Goal: Task Accomplishment & Management: Complete application form

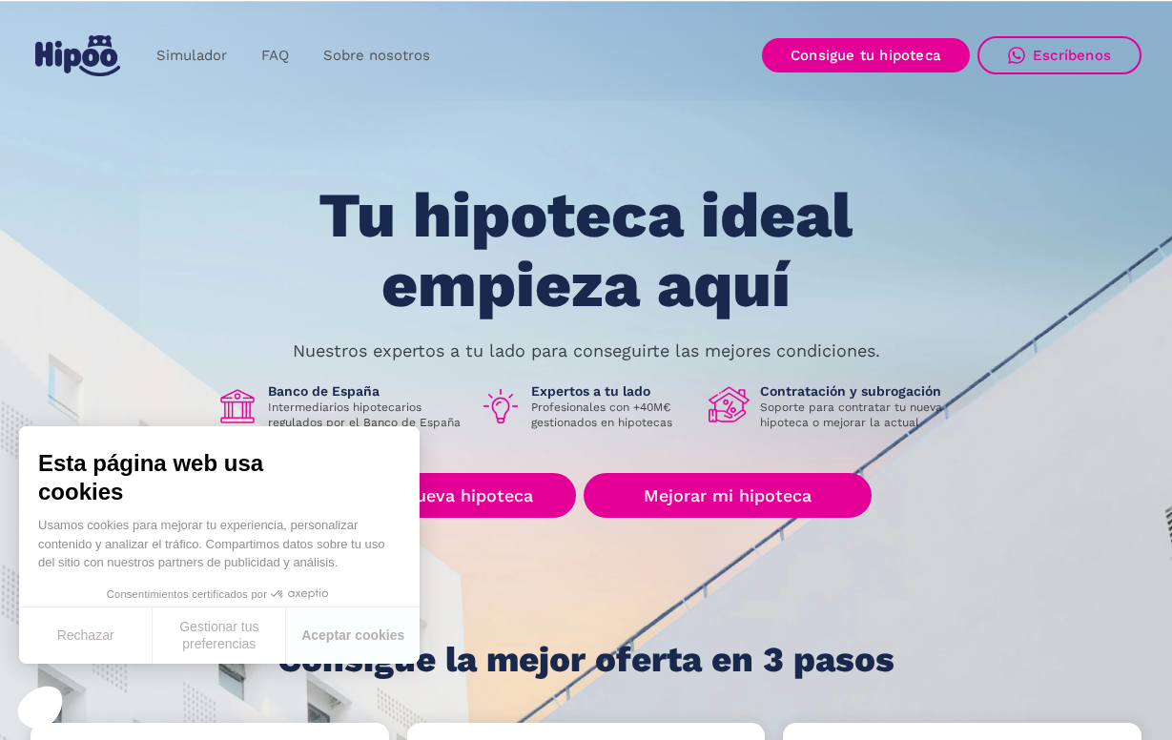
scroll to position [95, 0]
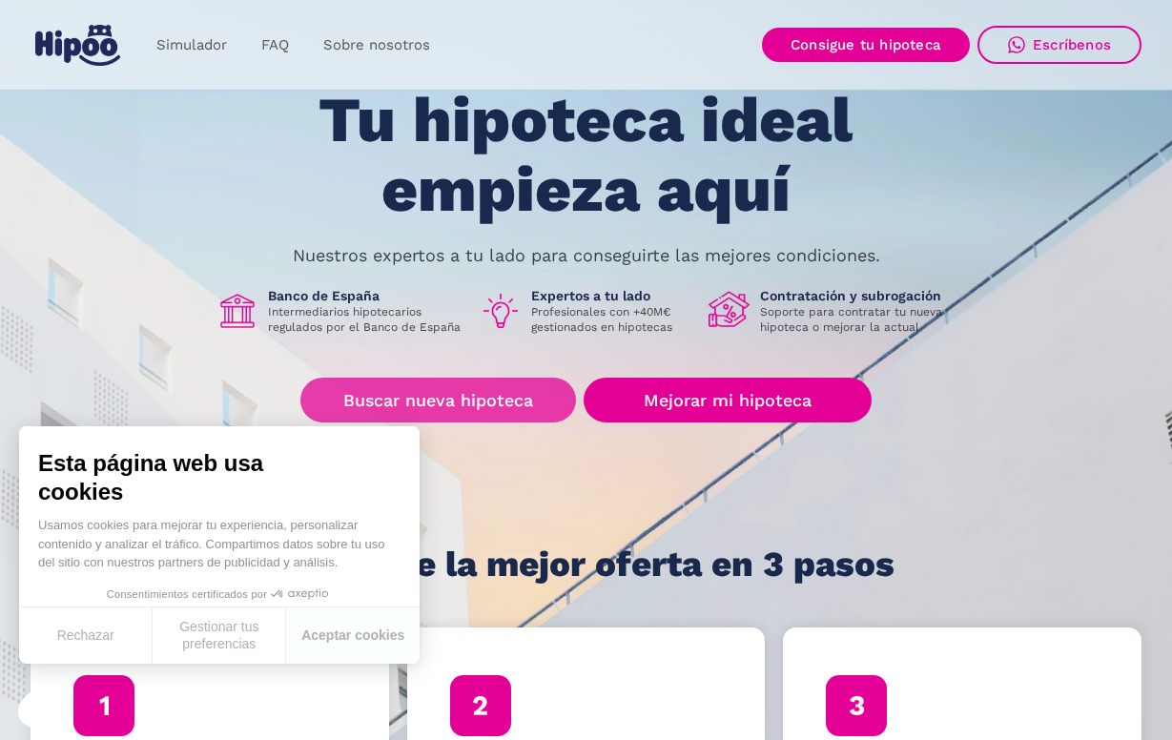
click at [491, 395] on link "Buscar nueva hipoteca" at bounding box center [438, 400] width 276 height 45
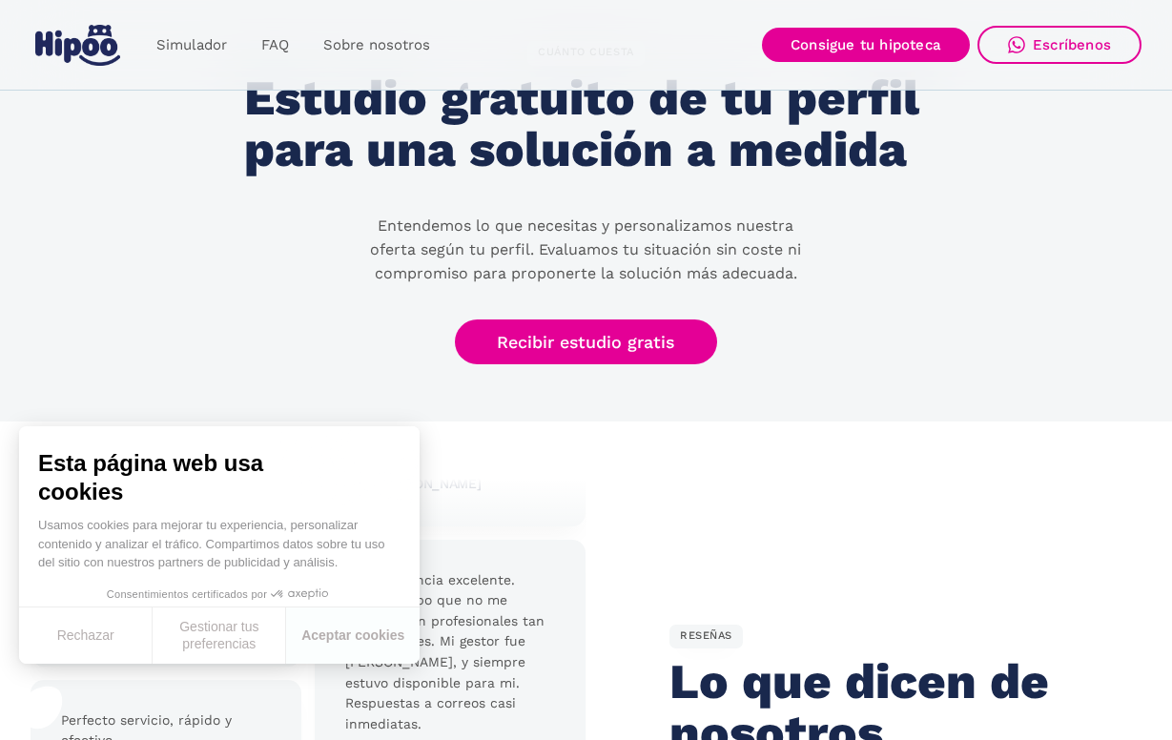
scroll to position [4004, 0]
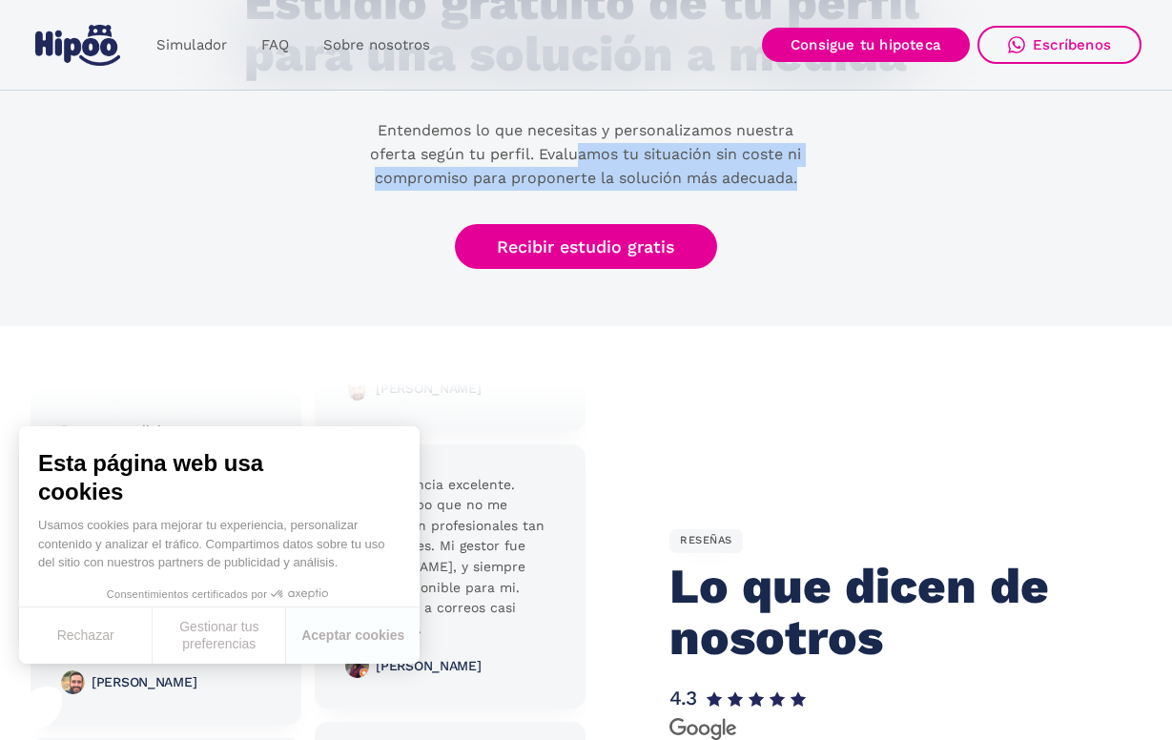
drag, startPoint x: 581, startPoint y: 174, endPoint x: 835, endPoint y: 204, distance: 256.4
click at [835, 204] on div "CUÁNTO CUESTA Estudio gratuito de tu perfil para una solución a medida Entendem…" at bounding box center [586, 107] width 684 height 323
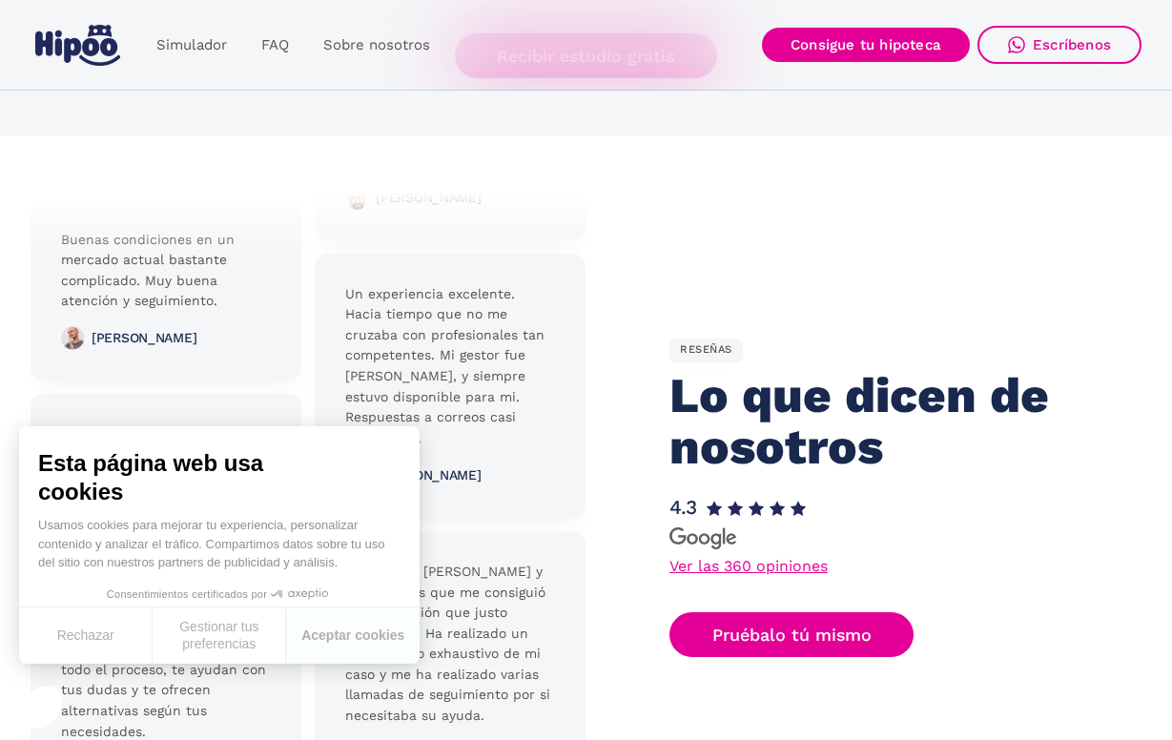
scroll to position [4385, 0]
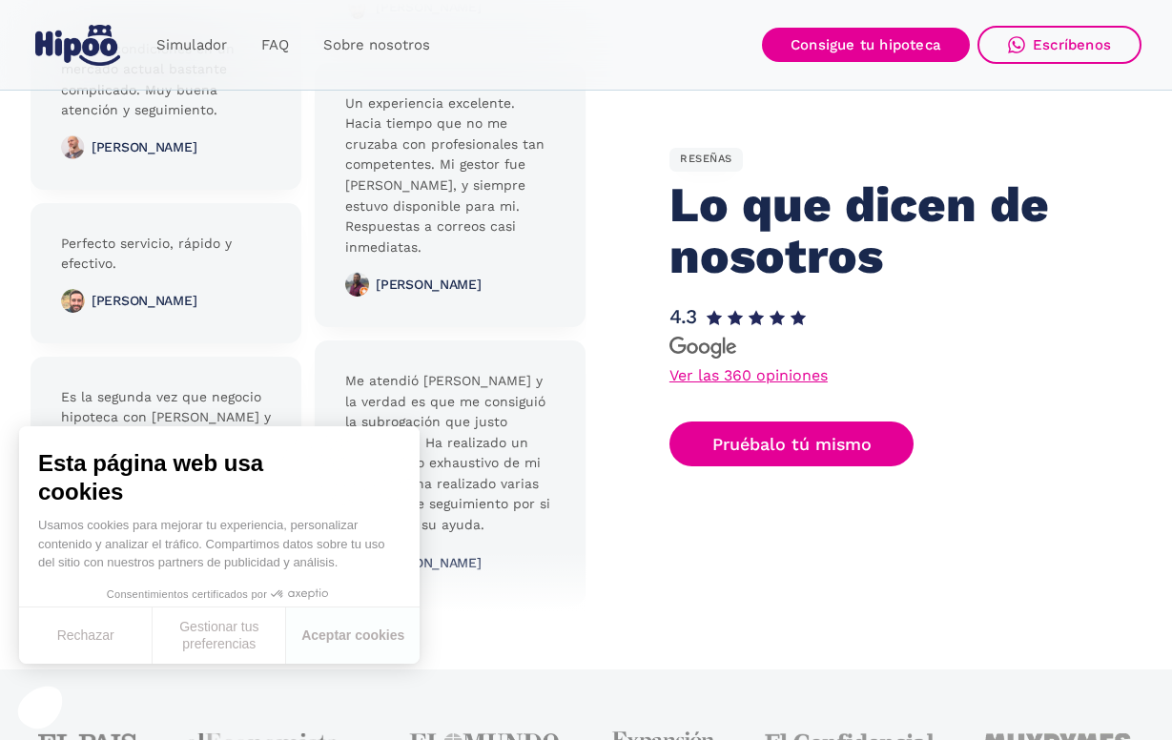
drag, startPoint x: 419, startPoint y: 151, endPoint x: 478, endPoint y: 238, distance: 105.8
click at [478, 238] on div at bounding box center [309, 307] width 556 height 610
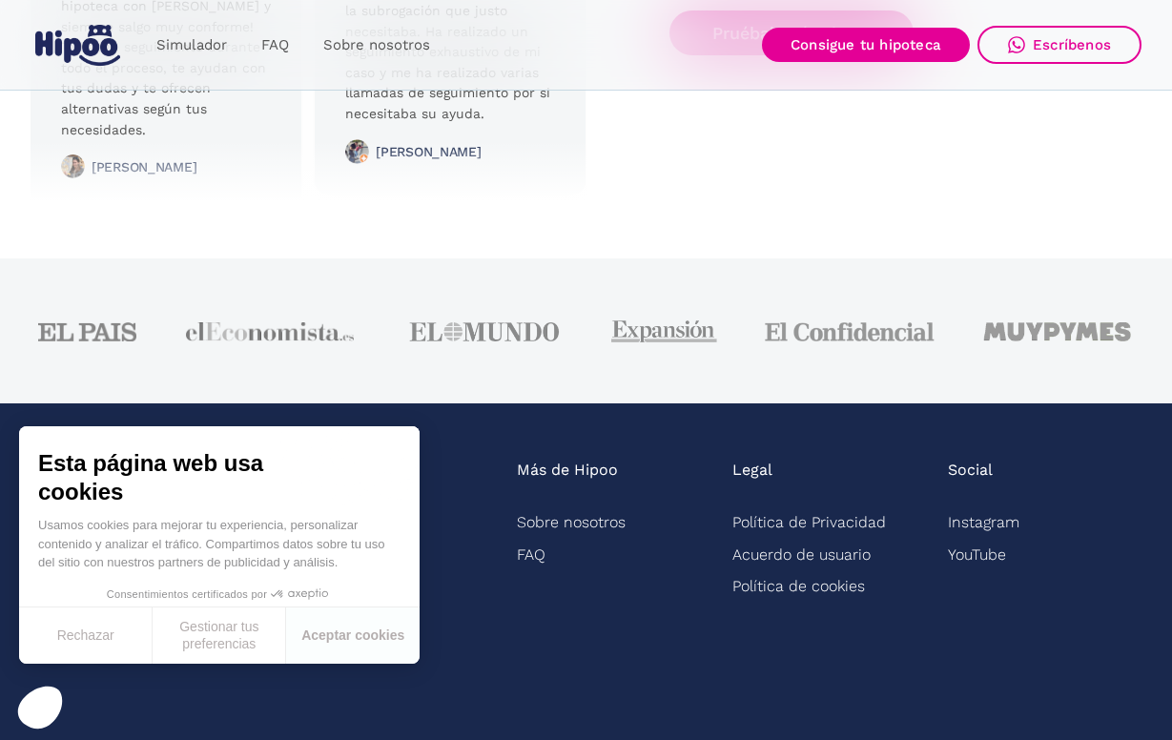
scroll to position [4224, 0]
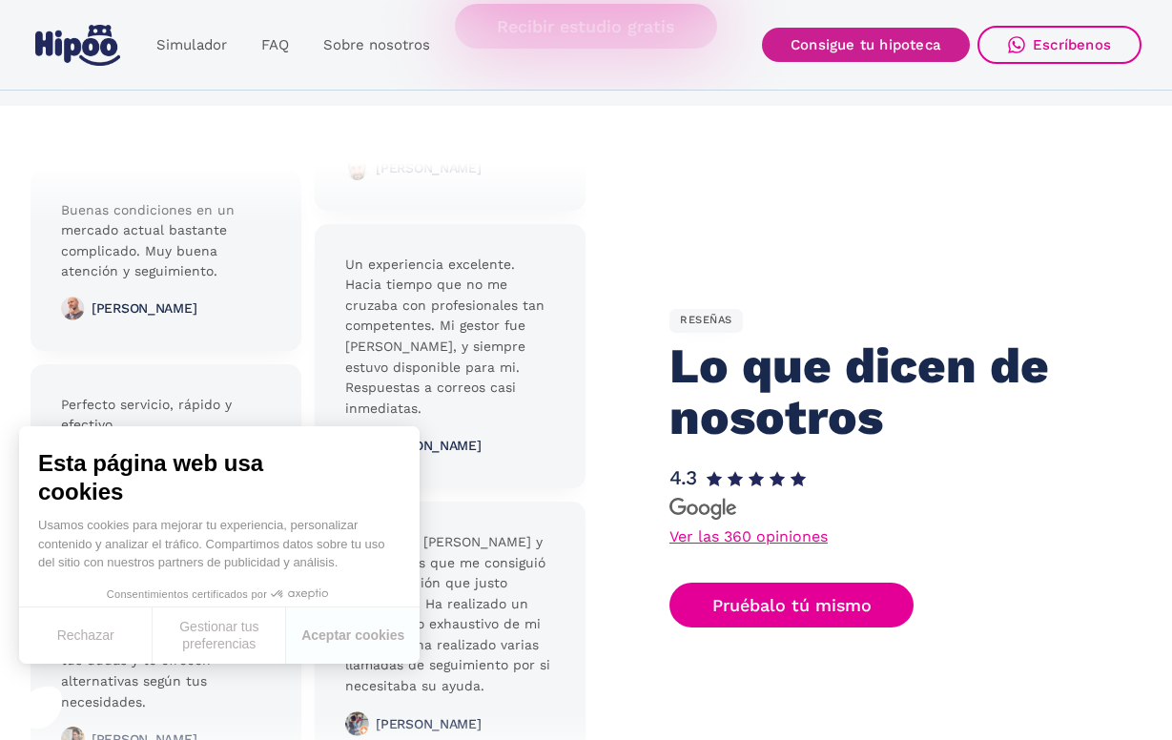
click at [872, 40] on link "Consigue tu hipoteca" at bounding box center [866, 45] width 208 height 34
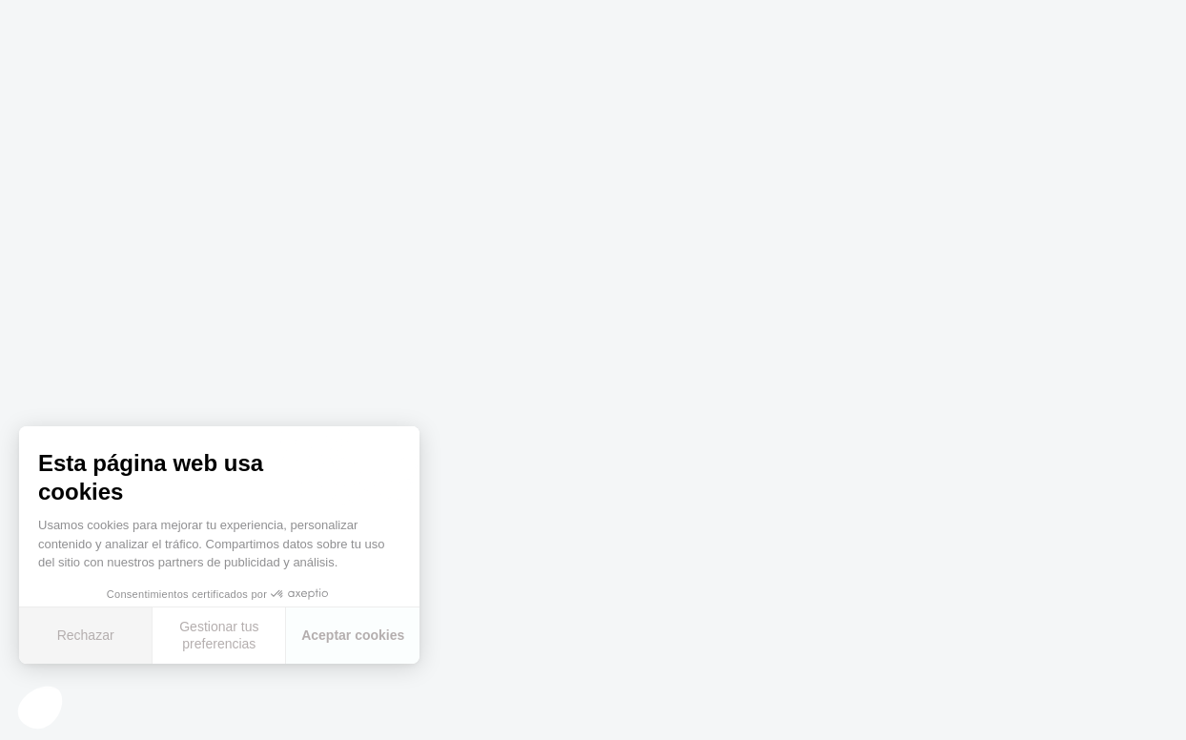
click at [101, 635] on button "Rechazar" at bounding box center [85, 635] width 133 height 56
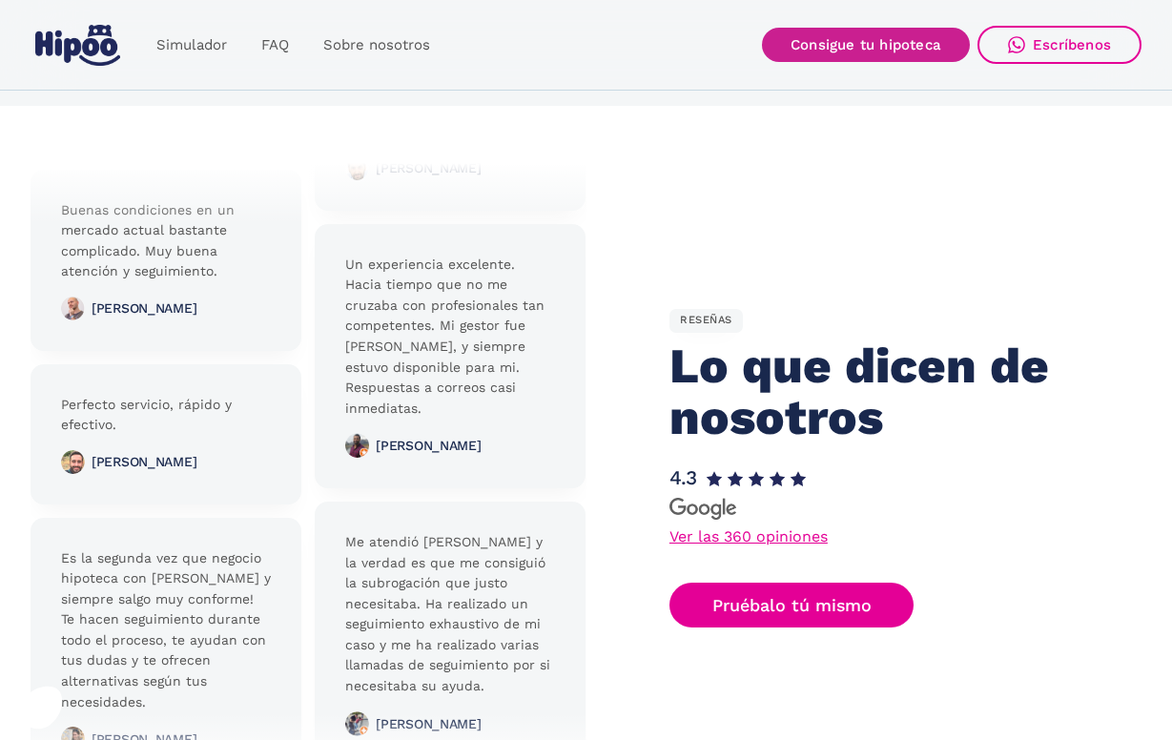
click at [870, 39] on link "Consigue tu hipoteca" at bounding box center [866, 45] width 208 height 34
